Goal: Task Accomplishment & Management: Manage account settings

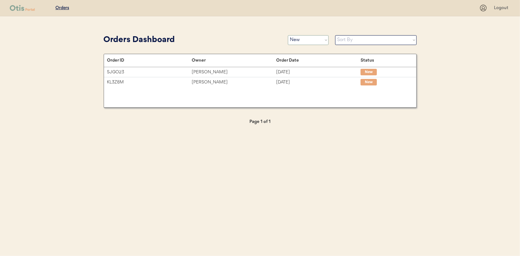
click at [294, 36] on select "Status On Hold New In Progress Complete Pending HW Consent Canceled" at bounding box center [308, 40] width 41 height 10
click at [310, 42] on select "Status On Hold New In Progress Complete Pending HW Consent Canceled" at bounding box center [308, 40] width 41 height 10
click at [288, 35] on select "Status On Hold New In Progress Complete Pending HW Consent Canceled" at bounding box center [308, 40] width 41 height 10
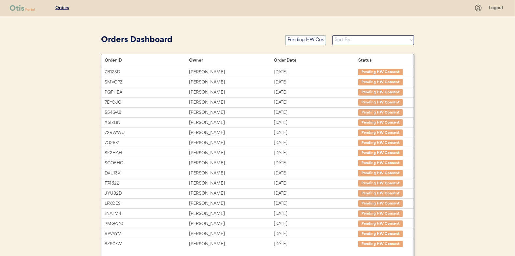
click at [310, 41] on select "Status On Hold New In Progress Complete Pending HW Consent Canceled" at bounding box center [305, 40] width 41 height 10
click at [285, 35] on select "Status On Hold New In Progress Complete Pending HW Consent Canceled" at bounding box center [305, 40] width 41 height 10
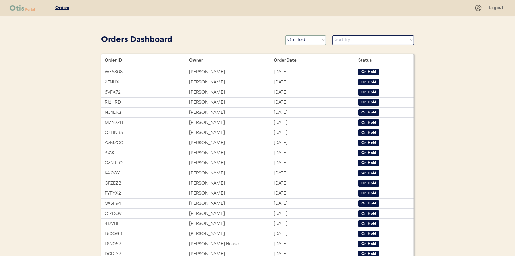
click at [300, 41] on select "Status On Hold New In Progress Complete Pending HW Consent Canceled" at bounding box center [305, 40] width 41 height 10
click at [285, 35] on select "Status On Hold New In Progress Complete Pending HW Consent Canceled" at bounding box center [305, 40] width 41 height 10
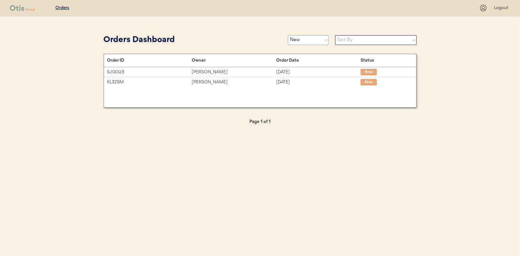
click at [306, 43] on select "Status On Hold New In Progress Complete Pending HW Consent Canceled" at bounding box center [308, 40] width 41 height 10
select select ""in_progress""
click at [288, 35] on select "Status On Hold New In Progress Complete Pending HW Consent Canceled" at bounding box center [308, 40] width 41 height 10
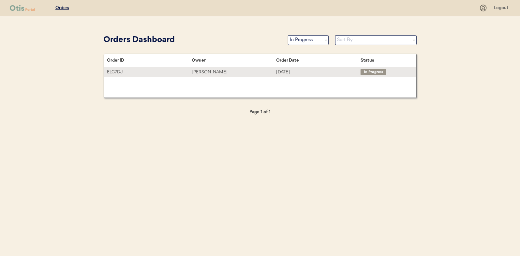
click at [207, 72] on div "Stephanie Carter" at bounding box center [234, 71] width 84 height 7
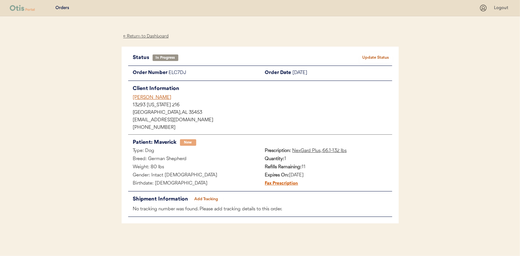
click at [201, 195] on button "Add Tracking" at bounding box center [206, 198] width 33 height 9
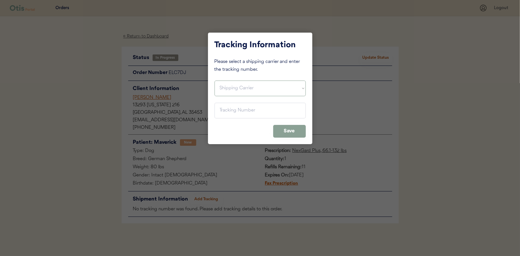
click at [227, 88] on select "Shipping Carrier FedEx FedEx Ground Economy UPS USPS" at bounding box center [259, 88] width 91 height 16
select select ""usps""
click at [214, 80] on select "Shipping Carrier FedEx FedEx Ground Economy UPS USPS" at bounding box center [259, 88] width 91 height 16
click at [225, 109] on input "input" at bounding box center [259, 111] width 91 height 16
click at [221, 109] on input "input" at bounding box center [259, 111] width 91 height 16
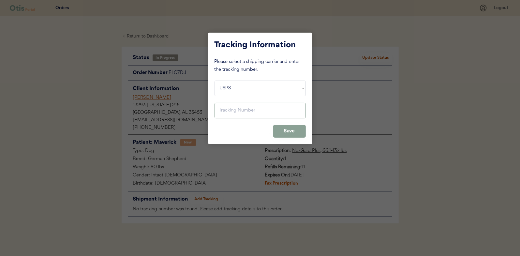
paste input "9400150105800038306434"
type input "9400150105800038306434"
click at [291, 129] on button "Save" at bounding box center [289, 131] width 33 height 13
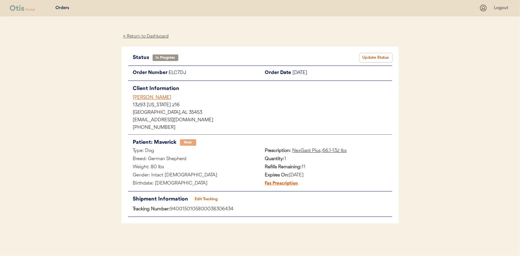
click at [377, 54] on button "Update Status" at bounding box center [375, 57] width 33 height 9
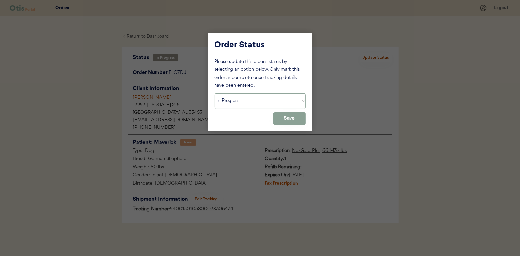
click at [227, 103] on select "Status On Hold New In Progress Complete Pending HW Consent Canceled" at bounding box center [259, 101] width 91 height 16
select select ""complete""
click at [214, 93] on select "Status On Hold New In Progress Complete Pending HW Consent Canceled" at bounding box center [259, 101] width 91 height 16
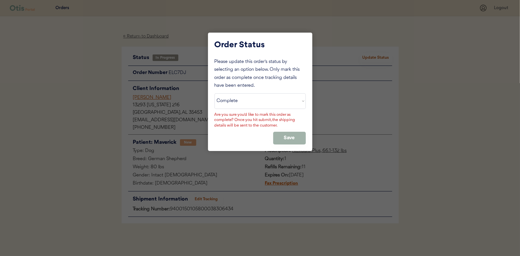
click at [287, 135] on button "Save" at bounding box center [289, 138] width 33 height 13
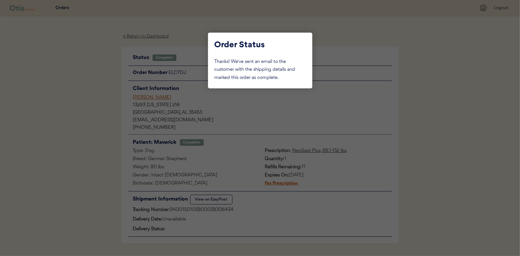
click at [91, 56] on div at bounding box center [260, 128] width 520 height 256
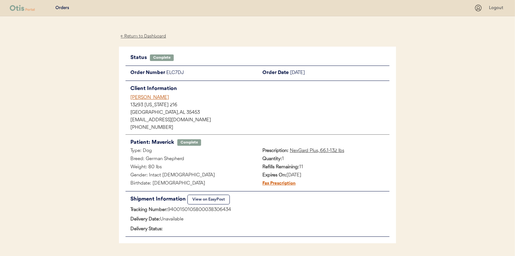
click at [143, 35] on div "← Return to Dashboard" at bounding box center [143, 36] width 49 height 7
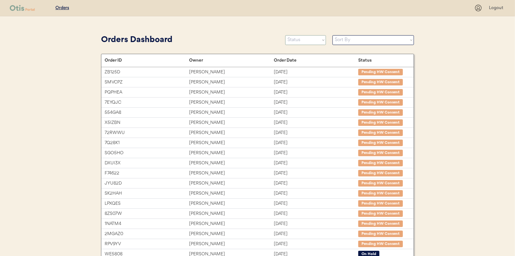
click at [297, 42] on select "Status On Hold New In Progress Complete Pending HW Consent Canceled" at bounding box center [305, 40] width 41 height 10
select select ""new""
click at [285, 35] on select "Status On Hold New In Progress Complete Pending HW Consent Canceled" at bounding box center [305, 40] width 41 height 10
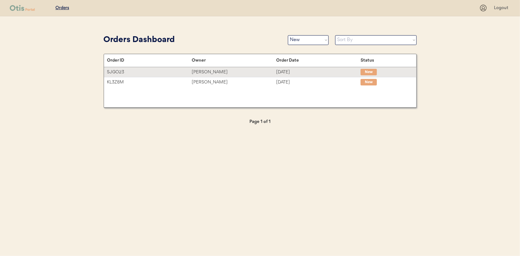
click at [203, 71] on div "[PERSON_NAME]" at bounding box center [234, 71] width 84 height 7
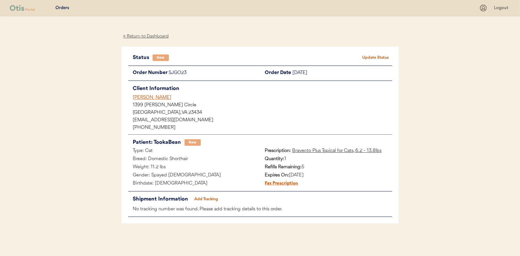
click at [372, 55] on button "Update Status" at bounding box center [375, 57] width 33 height 9
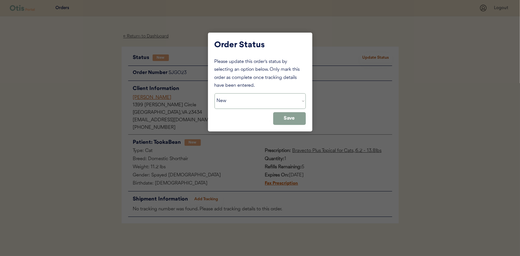
click at [232, 101] on select "Status On Hold New In Progress Complete Pending HW Consent Canceled" at bounding box center [259, 101] width 91 height 16
select select ""in_progress""
click at [214, 93] on select "Status On Hold New In Progress Complete Pending HW Consent Canceled" at bounding box center [259, 101] width 91 height 16
click at [298, 119] on button "Save" at bounding box center [289, 118] width 33 height 13
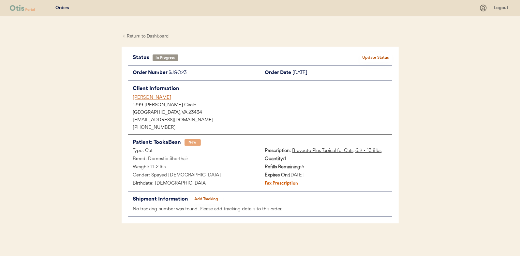
click at [148, 36] on div "← Return to Dashboard" at bounding box center [145, 36] width 49 height 7
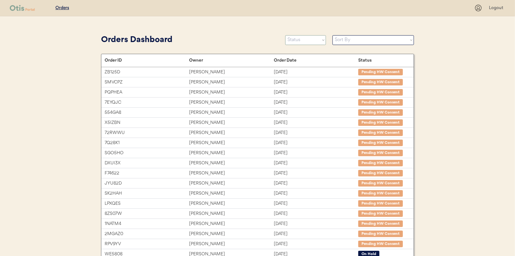
click at [311, 41] on select "Status On Hold New In Progress Complete Pending HW Consent Canceled" at bounding box center [305, 40] width 41 height 10
select select ""new""
click at [285, 35] on select "Status On Hold New In Progress Complete Pending HW Consent Canceled" at bounding box center [305, 40] width 41 height 10
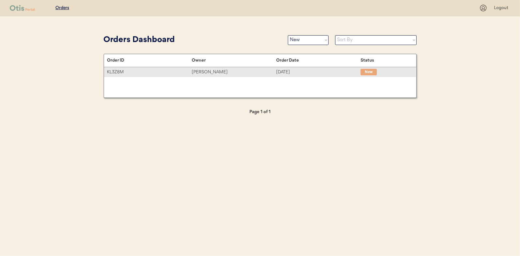
click at [206, 71] on div "[PERSON_NAME]" at bounding box center [234, 71] width 84 height 7
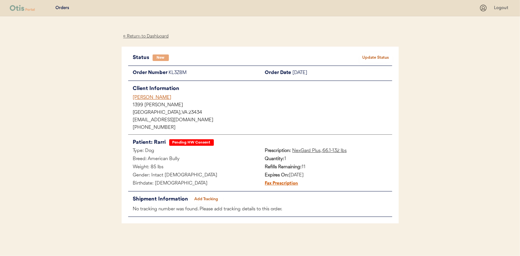
click at [385, 55] on button "Update Status" at bounding box center [375, 57] width 33 height 9
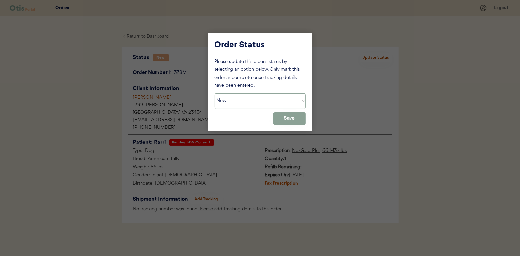
click at [230, 106] on select "Status On Hold New In Progress Complete Pending HW Consent Canceled" at bounding box center [259, 101] width 91 height 16
select select ""in_progress""
click at [214, 93] on select "Status On Hold New In Progress Complete Pending HW Consent Canceled" at bounding box center [259, 101] width 91 height 16
click at [296, 121] on button "Save" at bounding box center [289, 118] width 33 height 13
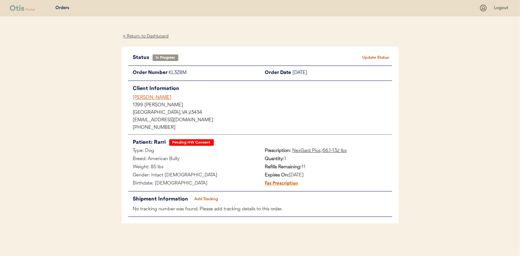
click at [144, 36] on div "← Return to Dashboard" at bounding box center [145, 36] width 49 height 7
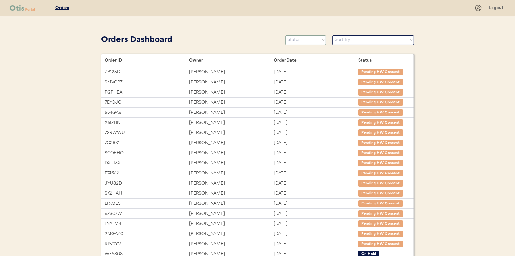
click at [293, 39] on select "Status On Hold New In Progress Complete Pending HW Consent Canceled" at bounding box center [305, 40] width 41 height 10
click at [285, 35] on select "Status On Hold New In Progress Complete Pending HW Consent Canceled" at bounding box center [305, 40] width 41 height 10
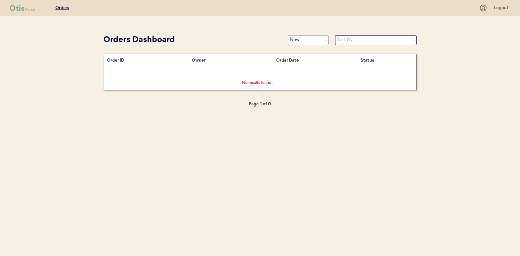
click at [294, 39] on select "Status On Hold New In Progress Complete Pending HW Consent Canceled" at bounding box center [308, 40] width 41 height 10
click at [288, 35] on select "Status On Hold New In Progress Complete Pending HW Consent Canceled" at bounding box center [308, 40] width 41 height 10
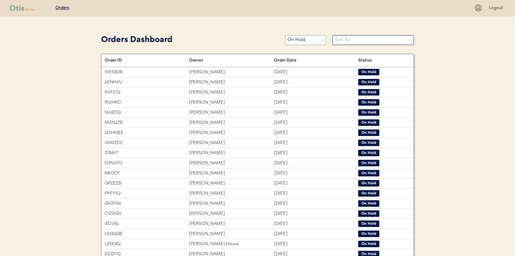
click at [304, 43] on select "Status On Hold New In Progress Complete Pending HW Consent Canceled" at bounding box center [305, 40] width 41 height 10
click at [285, 35] on select "Status On Hold New In Progress Complete Pending HW Consent Canceled" at bounding box center [305, 40] width 41 height 10
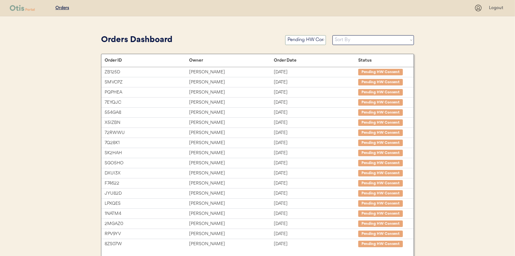
click at [311, 40] on select "Status On Hold New In Progress Complete Pending HW Consent Canceled" at bounding box center [305, 40] width 41 height 10
select select ""new""
click at [285, 35] on select "Status On Hold New In Progress Complete Pending HW Consent Canceled" at bounding box center [305, 40] width 41 height 10
